Goal: Task Accomplishment & Management: Manage account settings

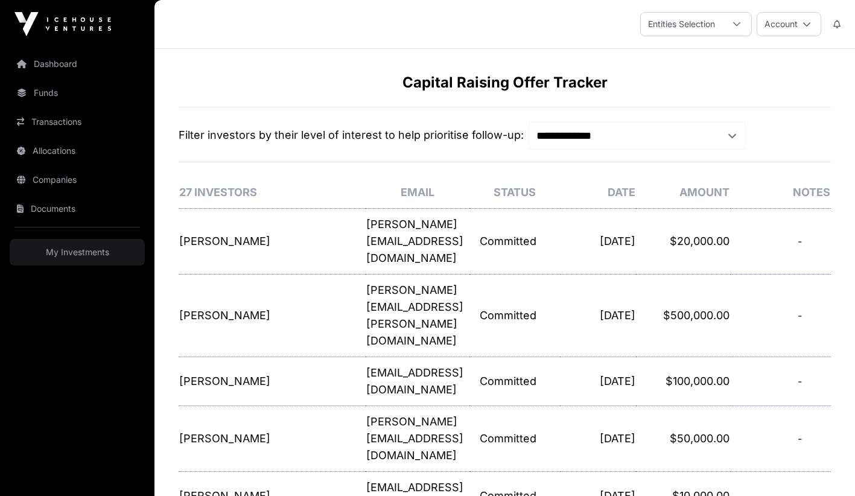
select select "*"
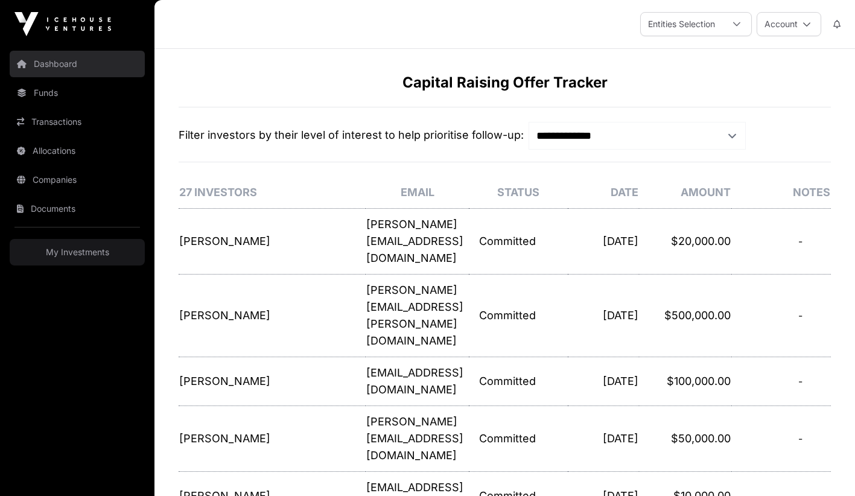
scroll to position [237, 0]
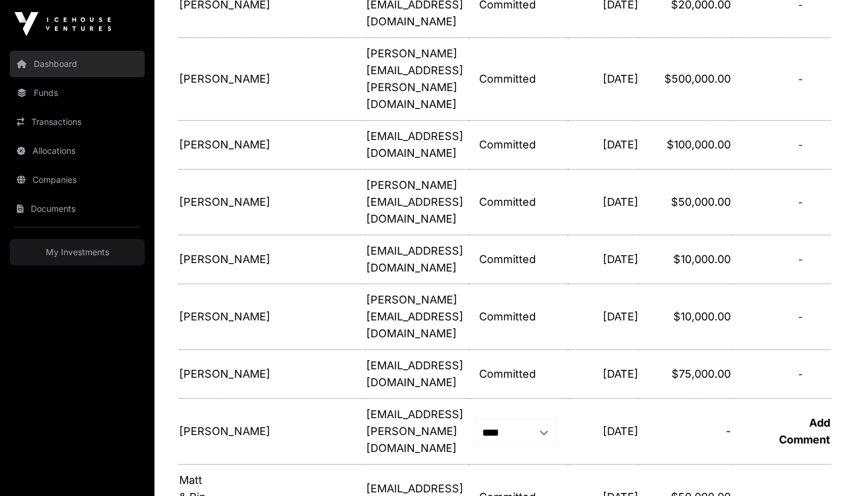
click at [56, 59] on link "Dashboard" at bounding box center [77, 64] width 135 height 27
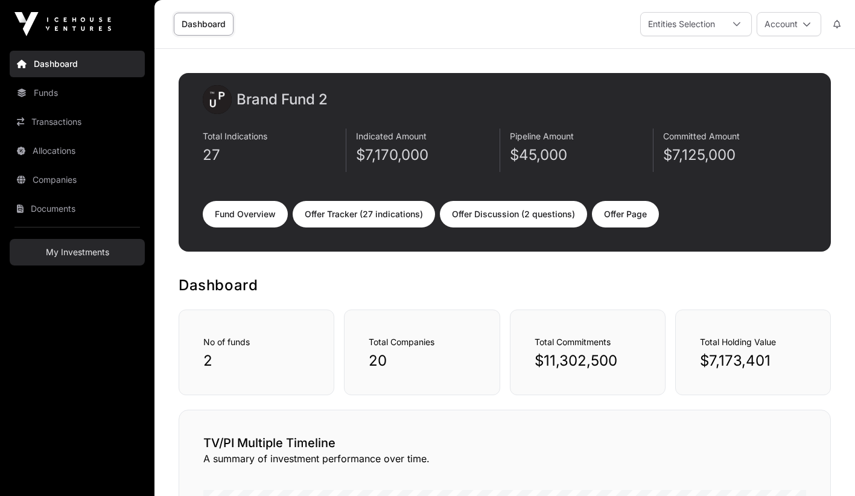
click at [59, 240] on link "My Investments" at bounding box center [77, 252] width 135 height 27
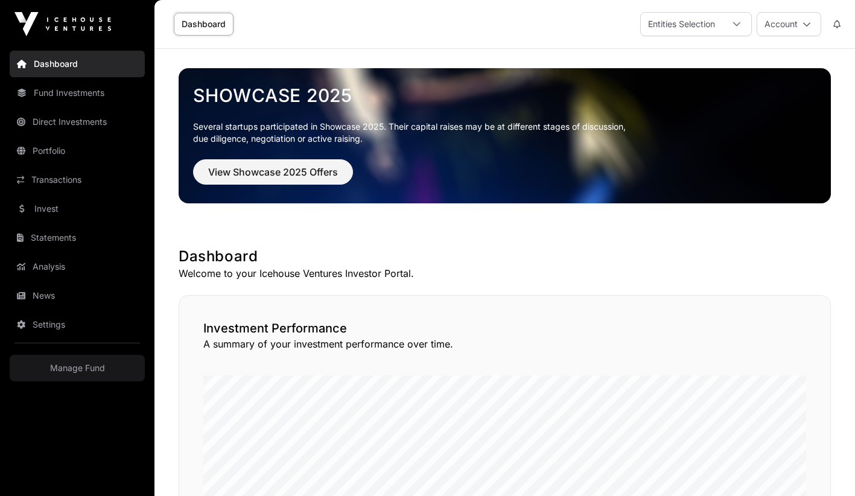
click at [81, 383] on nav "Dashboard Fund Investments Direct Investments Portfolio Transactions Invest Sta…" at bounding box center [77, 267] width 154 height 438
click at [86, 375] on link "Manage Fund" at bounding box center [77, 368] width 135 height 27
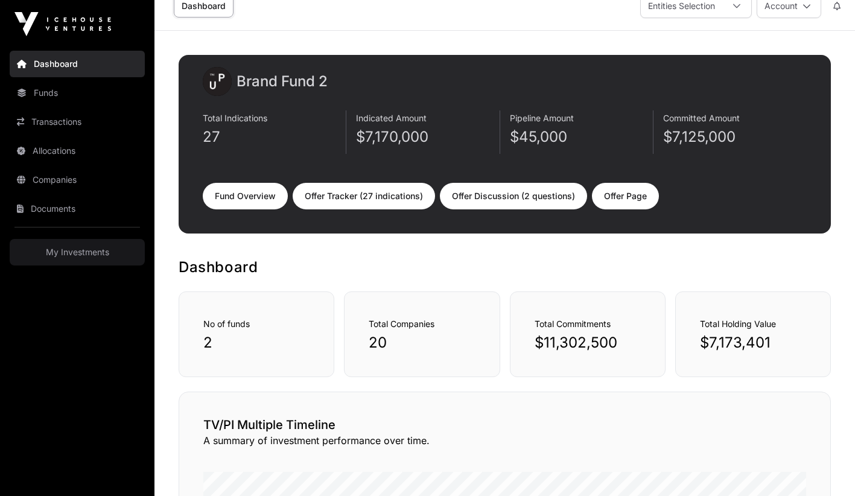
scroll to position [19, 0]
